Goal: Information Seeking & Learning: Check status

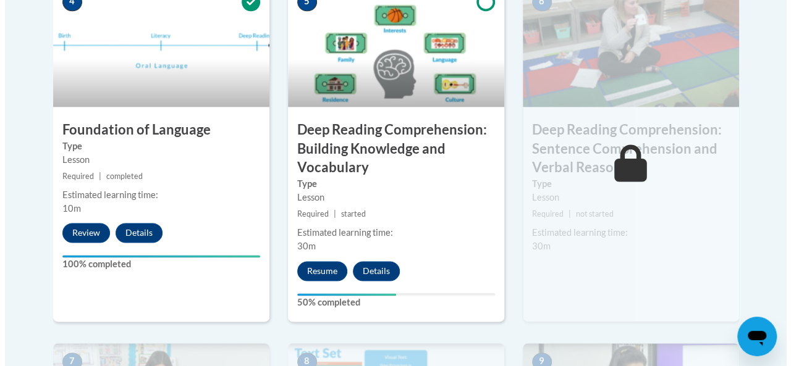
scroll to position [813, 0]
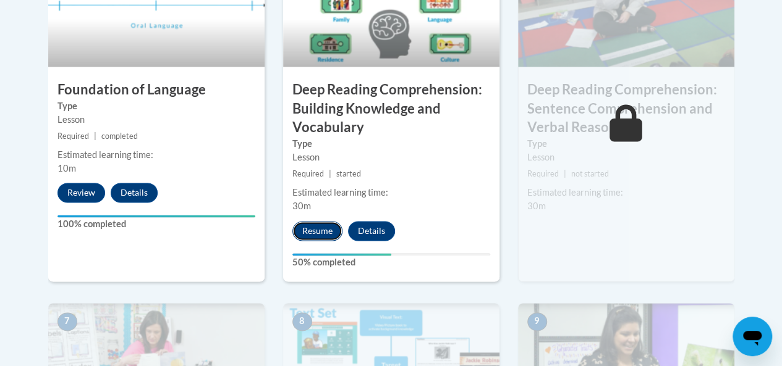
click at [316, 232] on button "Resume" at bounding box center [317, 231] width 50 height 20
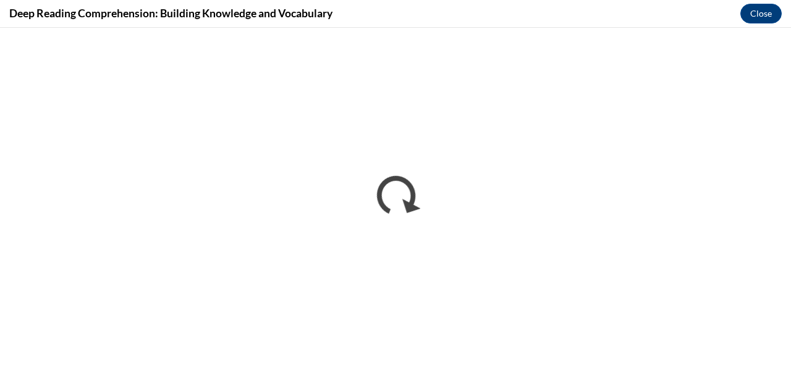
scroll to position [0, 0]
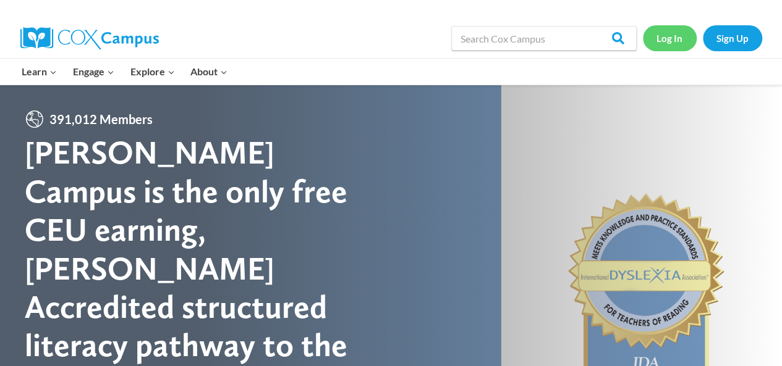
click at [669, 44] on link "Log In" at bounding box center [670, 37] width 54 height 25
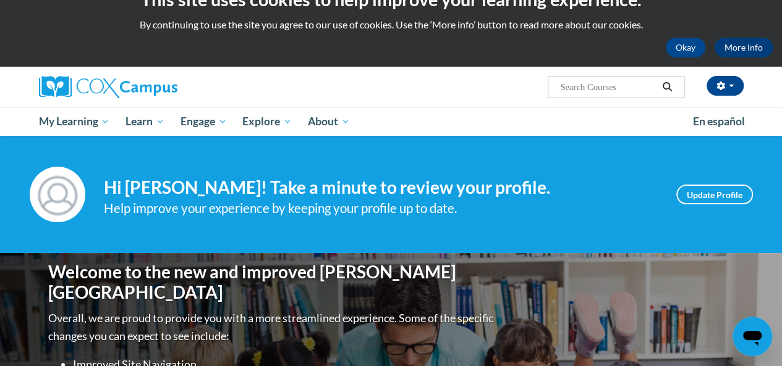
scroll to position [24, 0]
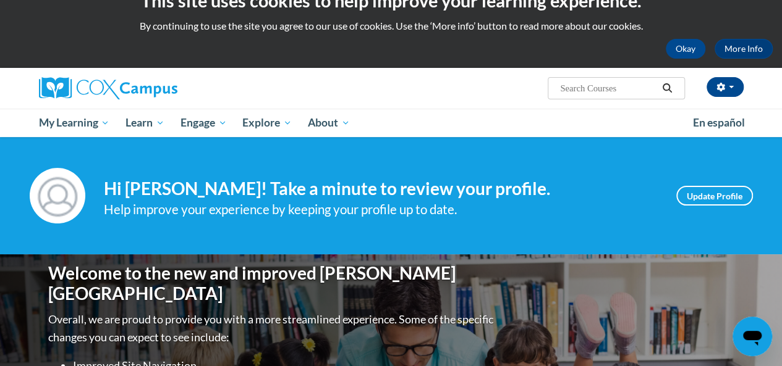
click at [580, 90] on input "Search..." at bounding box center [608, 88] width 99 height 15
type input "reading"
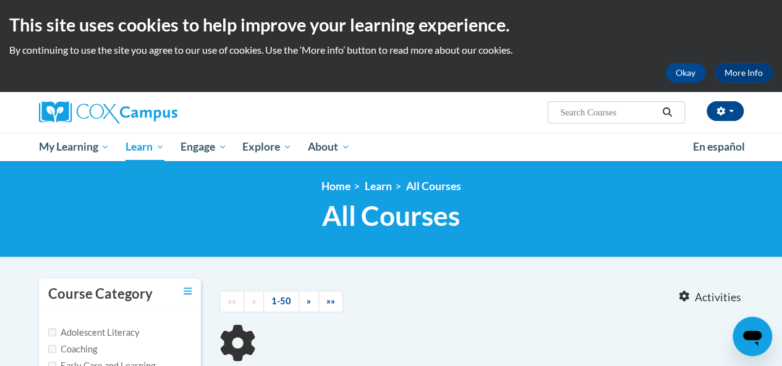
type input "reading"
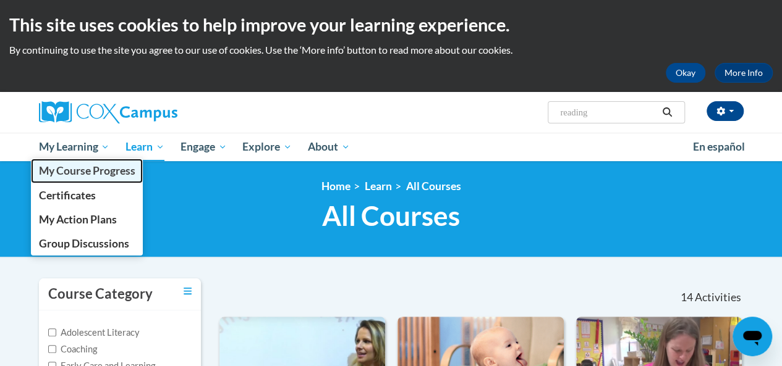
click at [72, 161] on link "My Course Progress" at bounding box center [87, 171] width 112 height 24
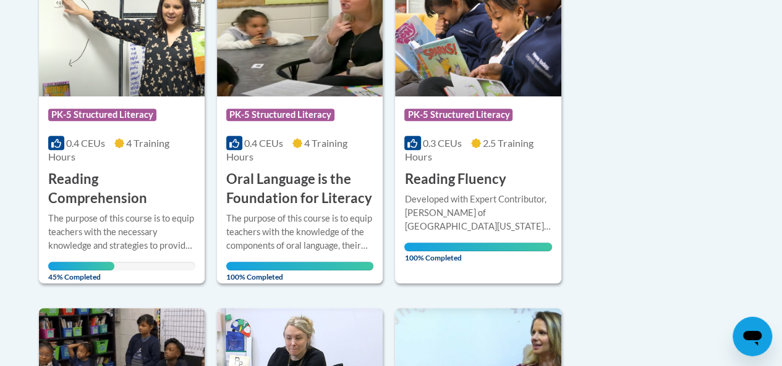
scroll to position [346, 0]
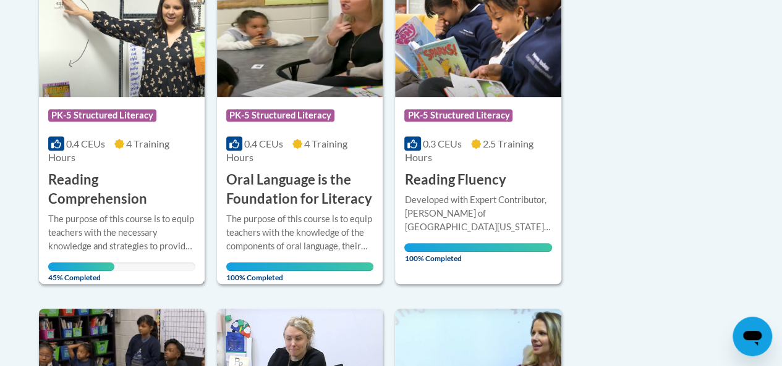
click at [83, 216] on div "The purpose of this course is to equip teachers with the necessary knowledge an…" at bounding box center [121, 233] width 147 height 41
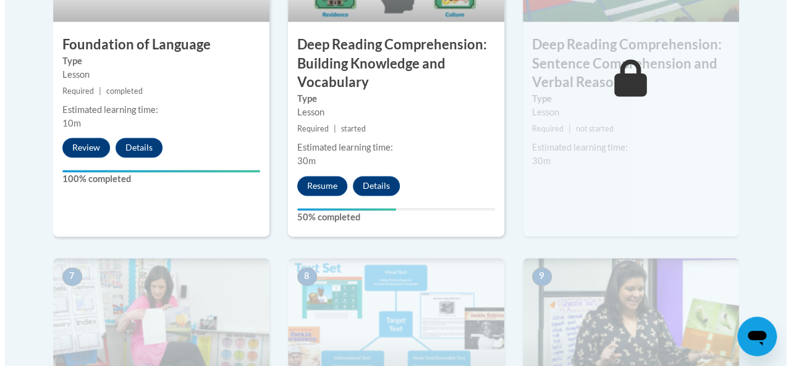
scroll to position [863, 0]
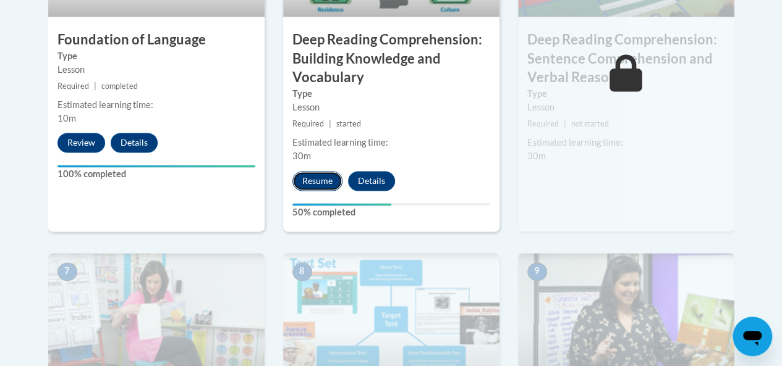
click at [313, 180] on button "Resume" at bounding box center [317, 181] width 50 height 20
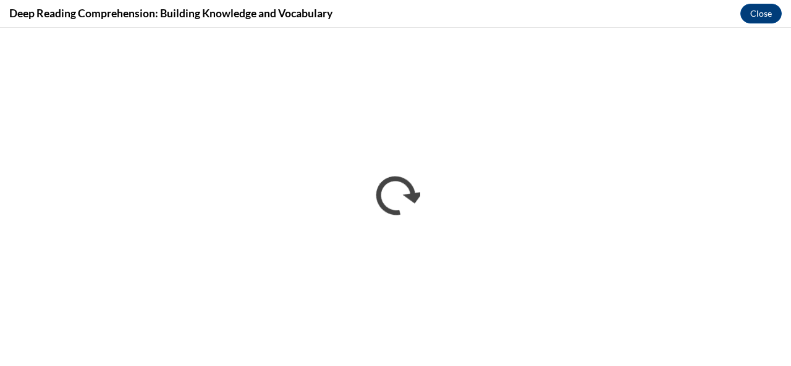
scroll to position [0, 0]
